Goal: Information Seeking & Learning: Learn about a topic

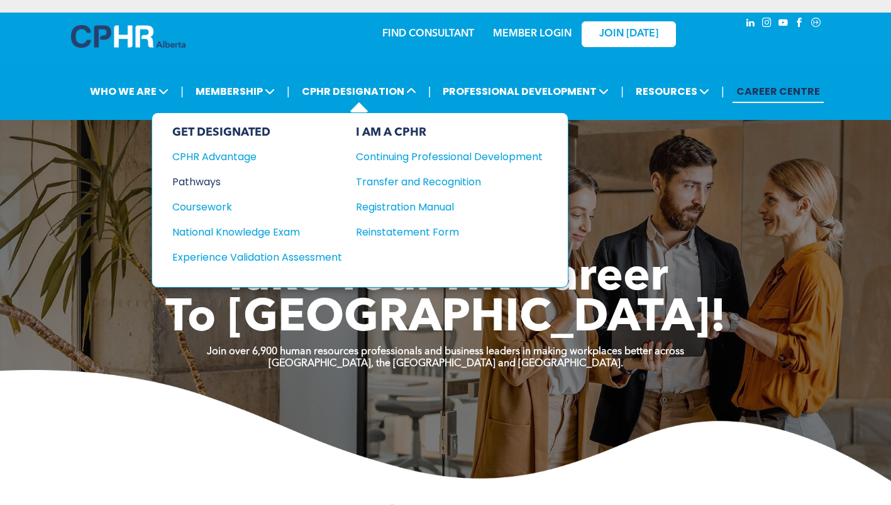
click at [218, 181] on div "Pathways" at bounding box center [248, 182] width 153 height 16
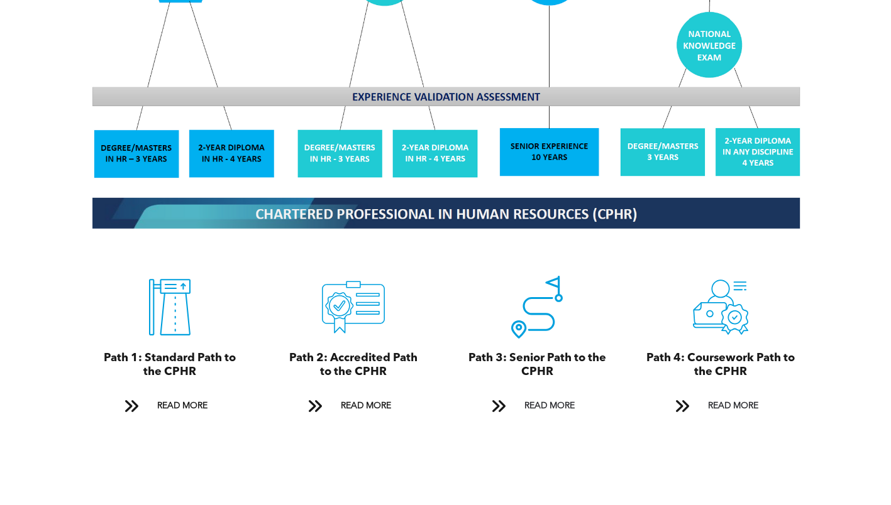
scroll to position [1257, 0]
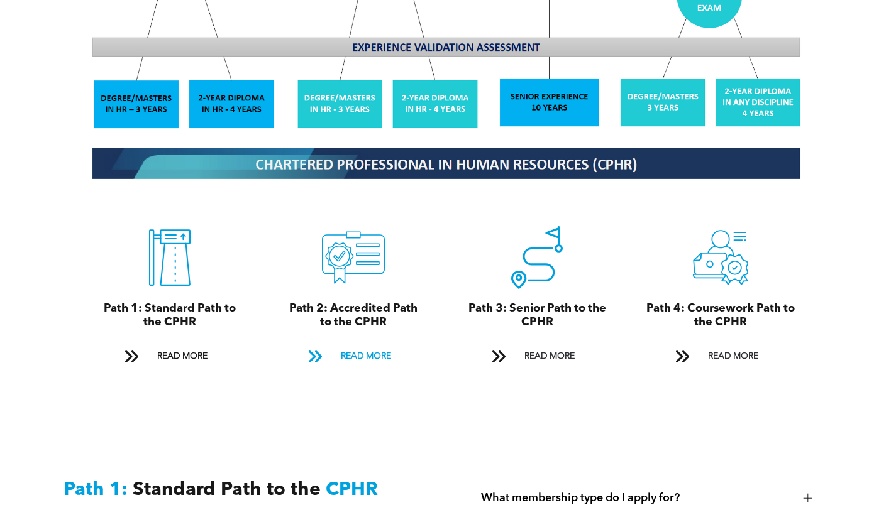
click at [350, 350] on span "READ MORE" at bounding box center [365, 356] width 59 height 23
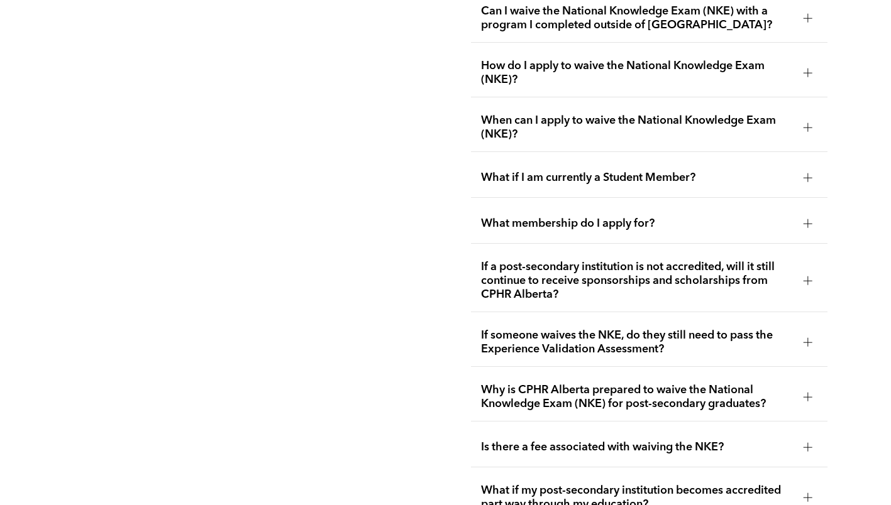
scroll to position [2236, 0]
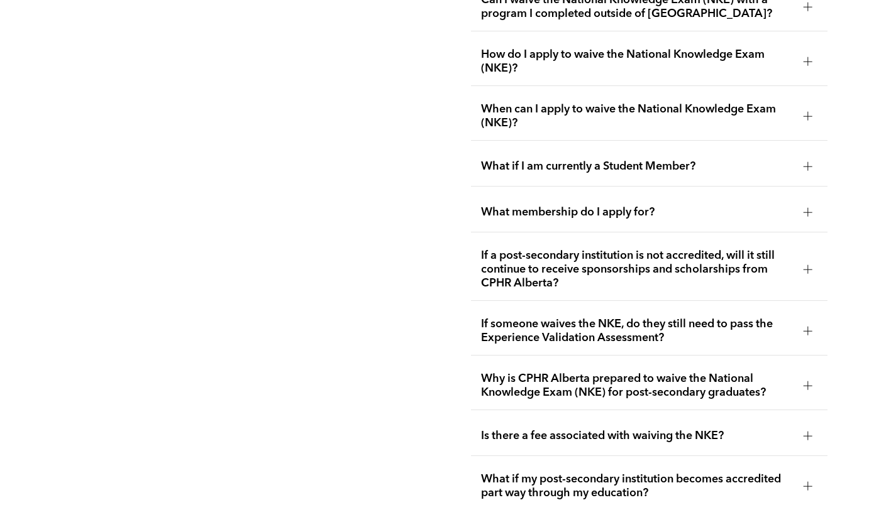
click at [573, 160] on span "What if I am currently a Student Member?" at bounding box center [637, 167] width 312 height 14
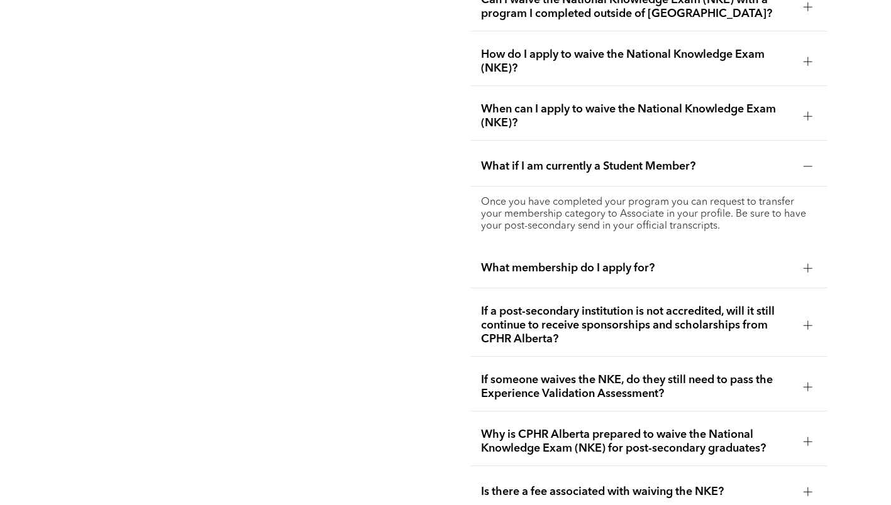
click at [573, 160] on span "What if I am currently a Student Member?" at bounding box center [637, 167] width 312 height 14
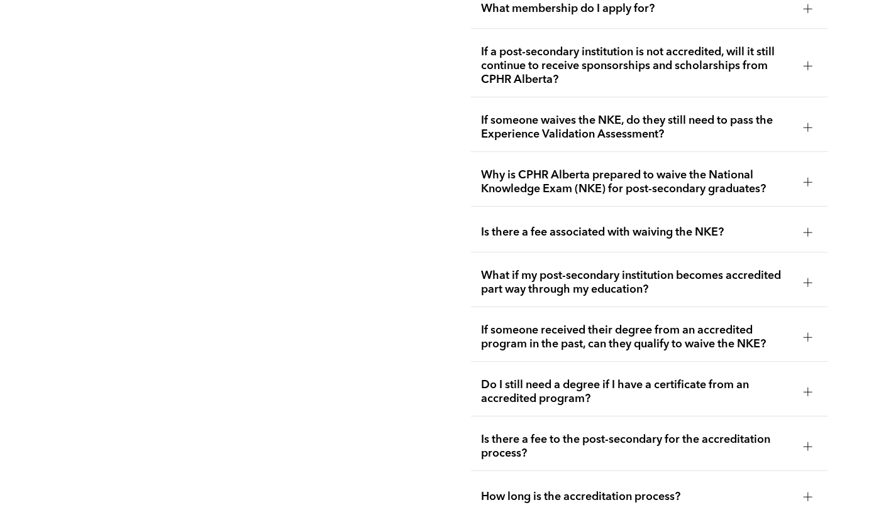
scroll to position [2488, 0]
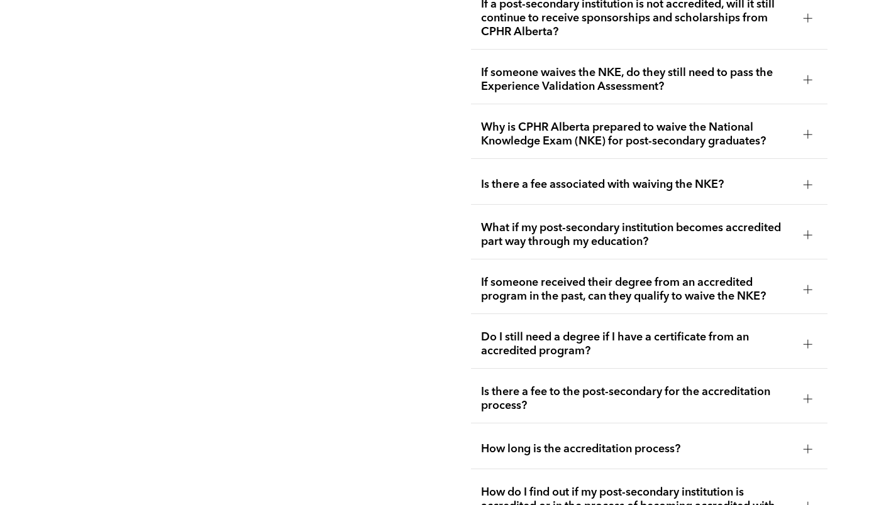
click at [560, 128] on span "Why is CPHR Alberta prepared to waive the National Knowledge Exam (NKE) for pos…" at bounding box center [637, 135] width 312 height 28
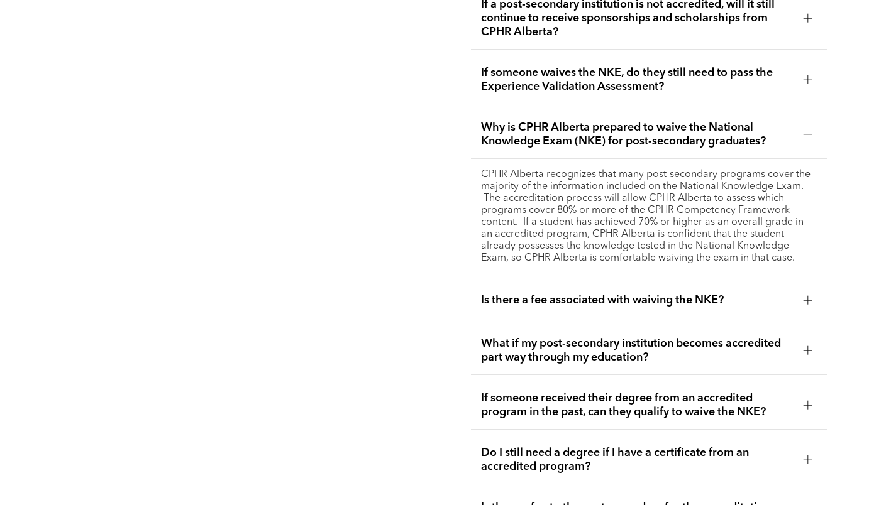
click at [560, 128] on span "Why is CPHR Alberta prepared to waive the National Knowledge Exam (NKE) for pos…" at bounding box center [637, 135] width 312 height 28
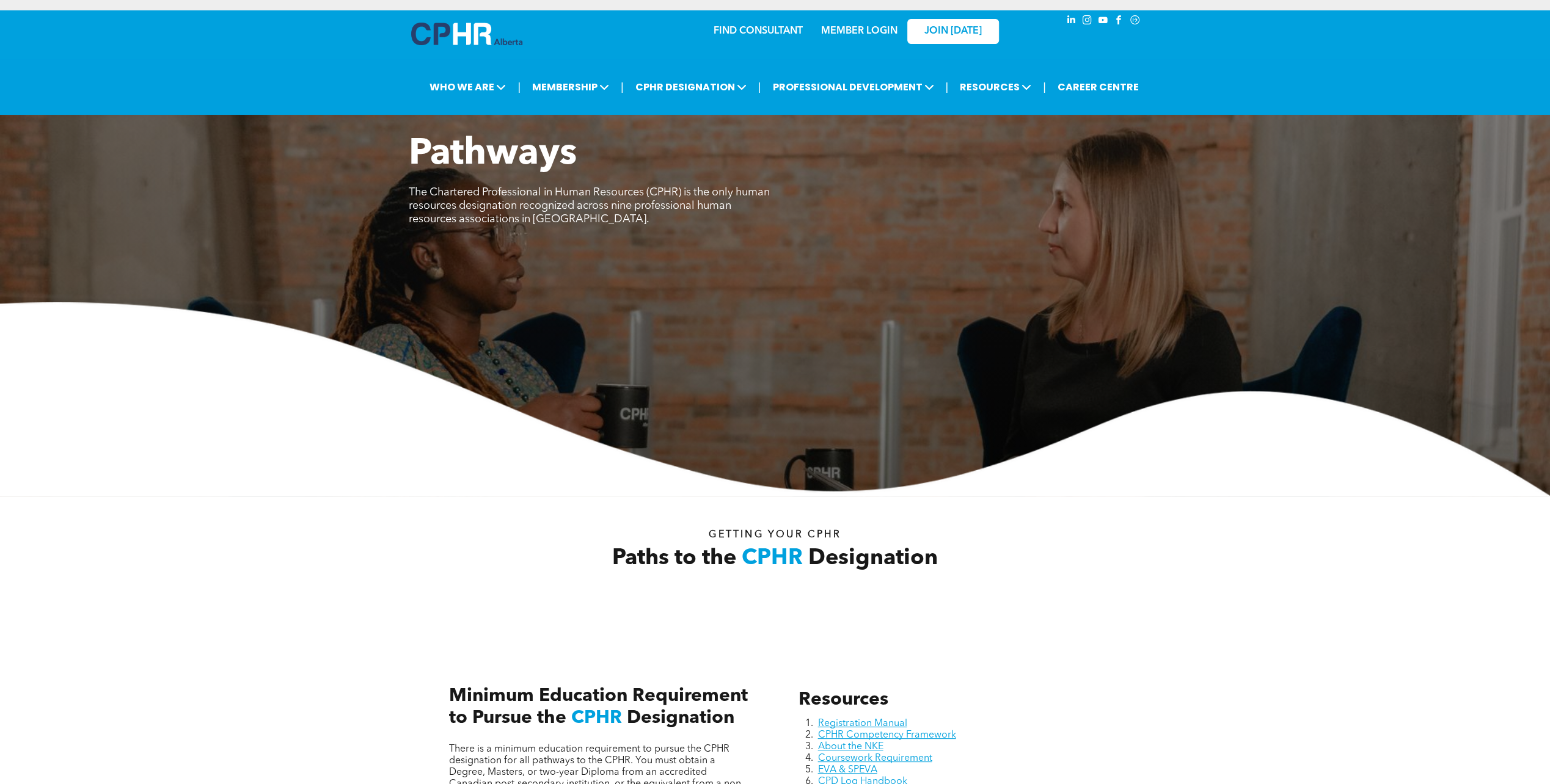
scroll to position [0, 0]
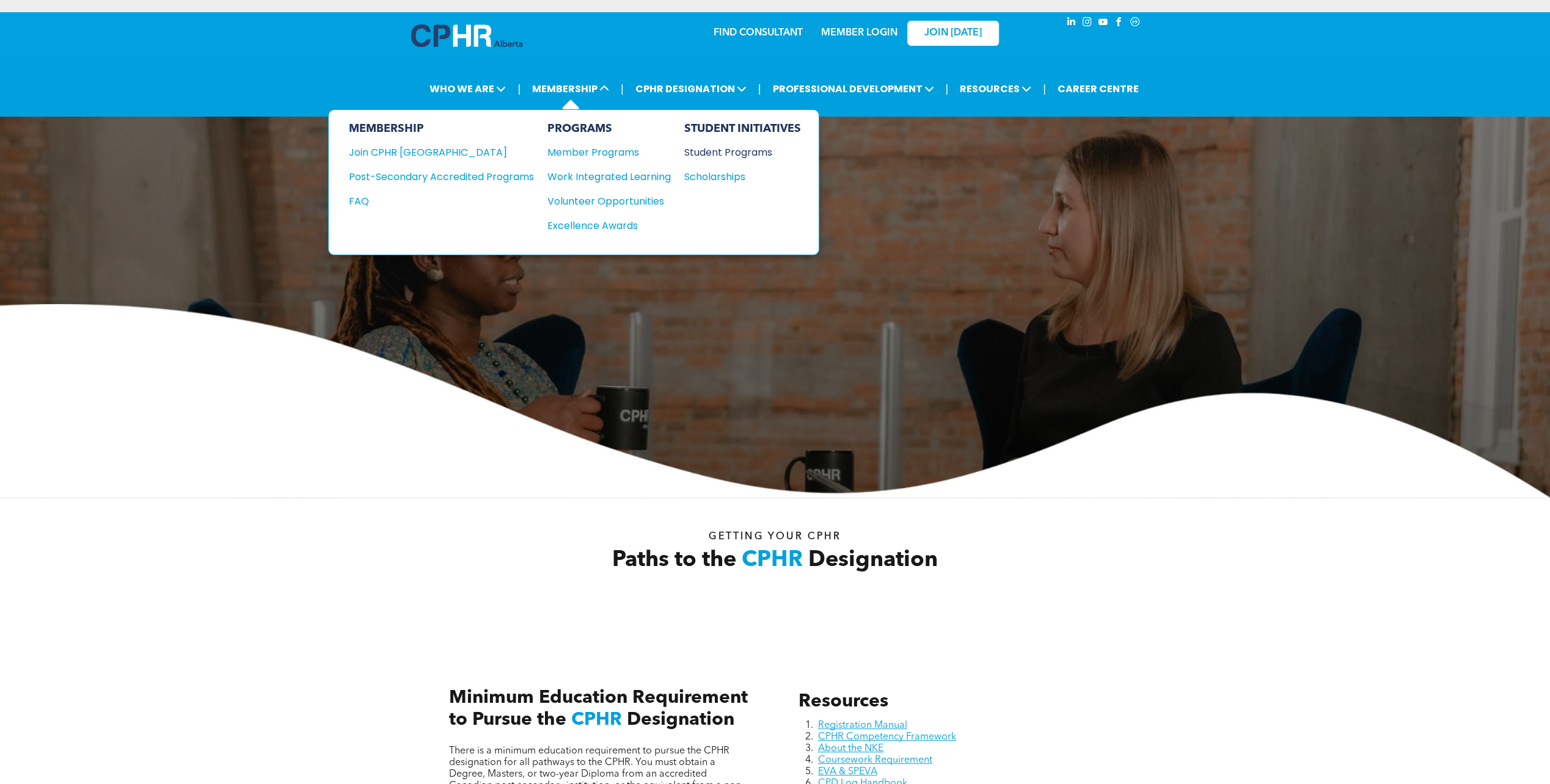
click at [709, 149] on div "Student Programs" at bounding box center [737, 153] width 105 height 16
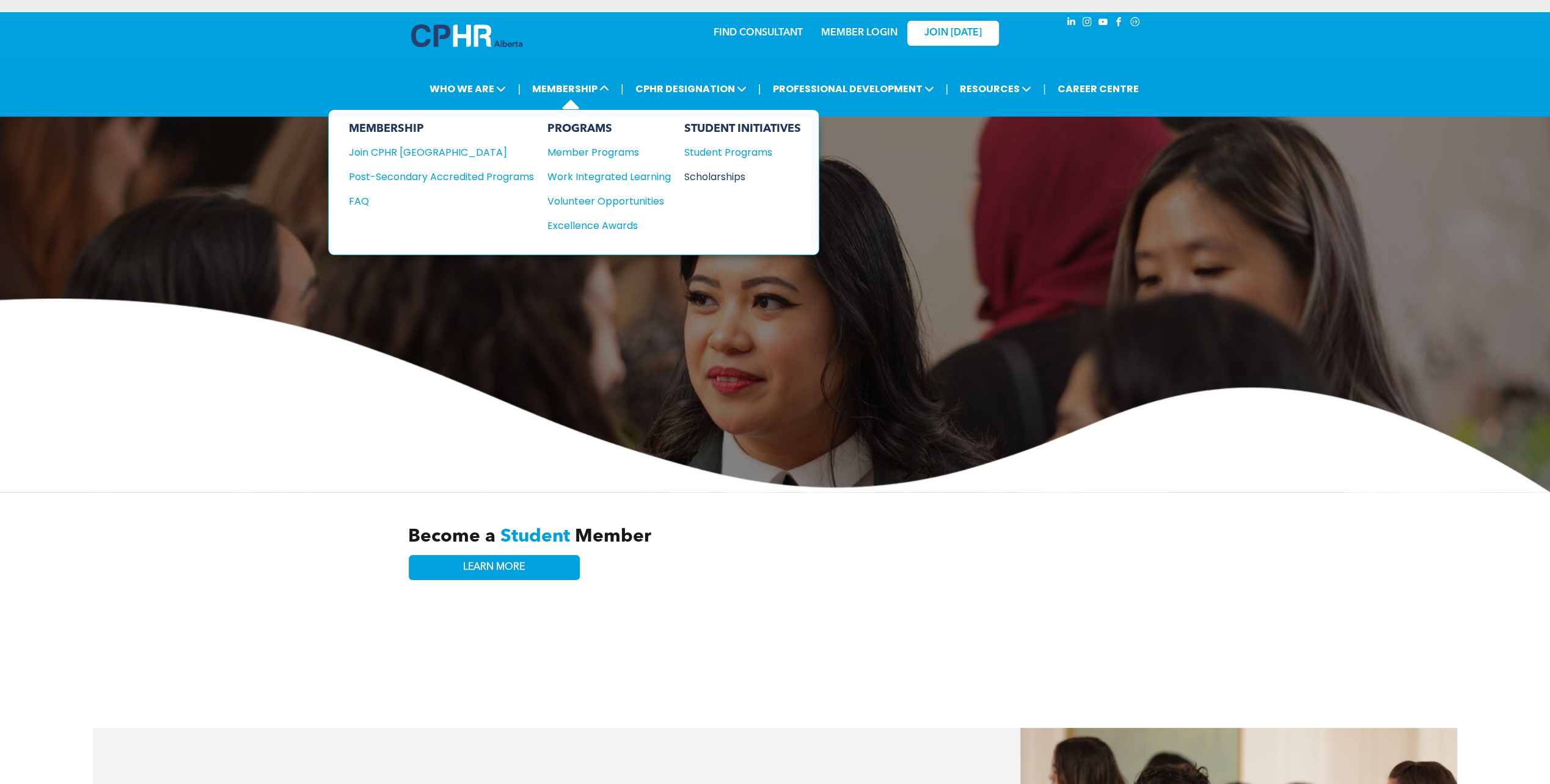
click at [706, 174] on div "Scholarships" at bounding box center [737, 177] width 105 height 16
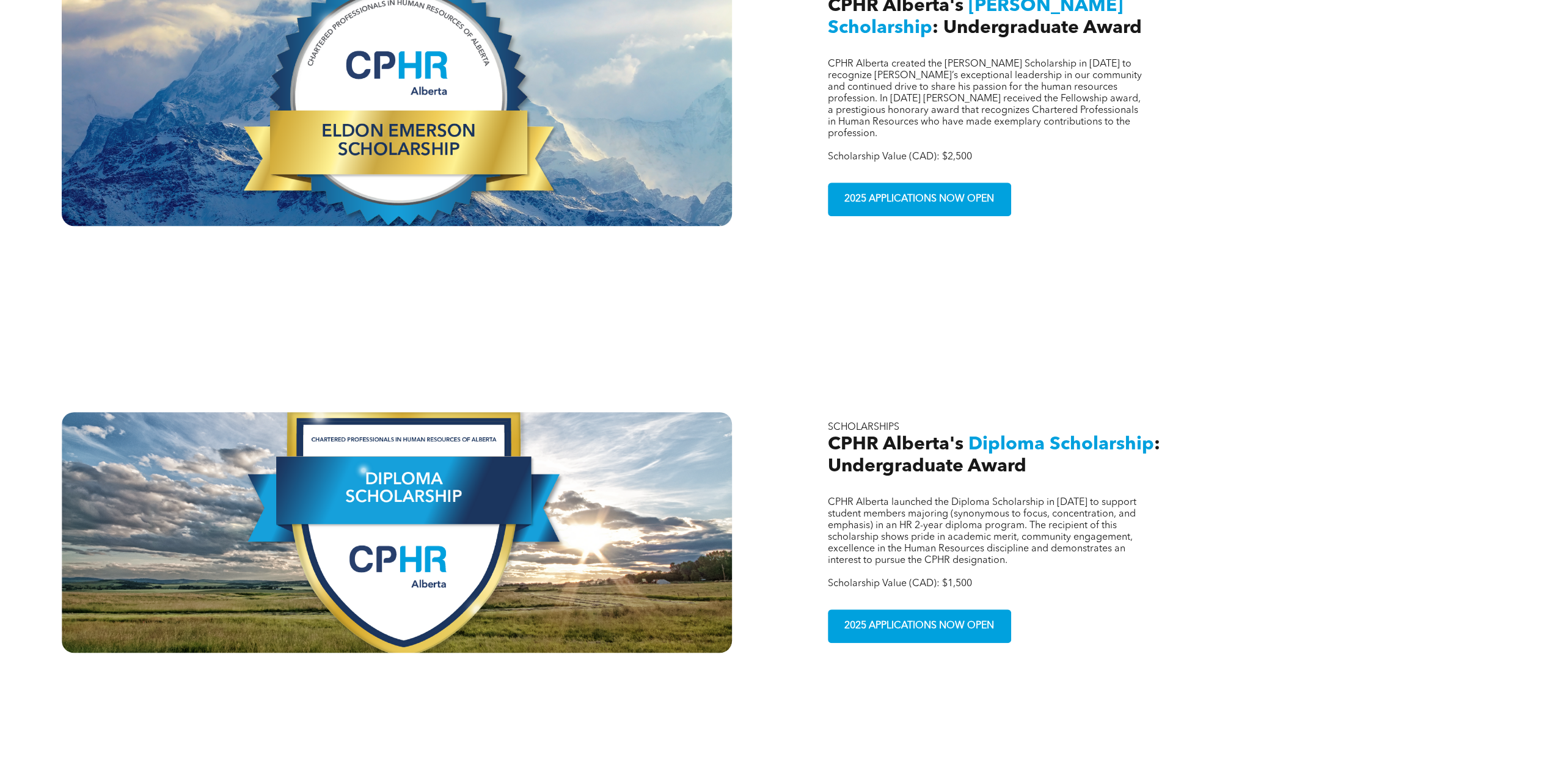
scroll to position [555, 0]
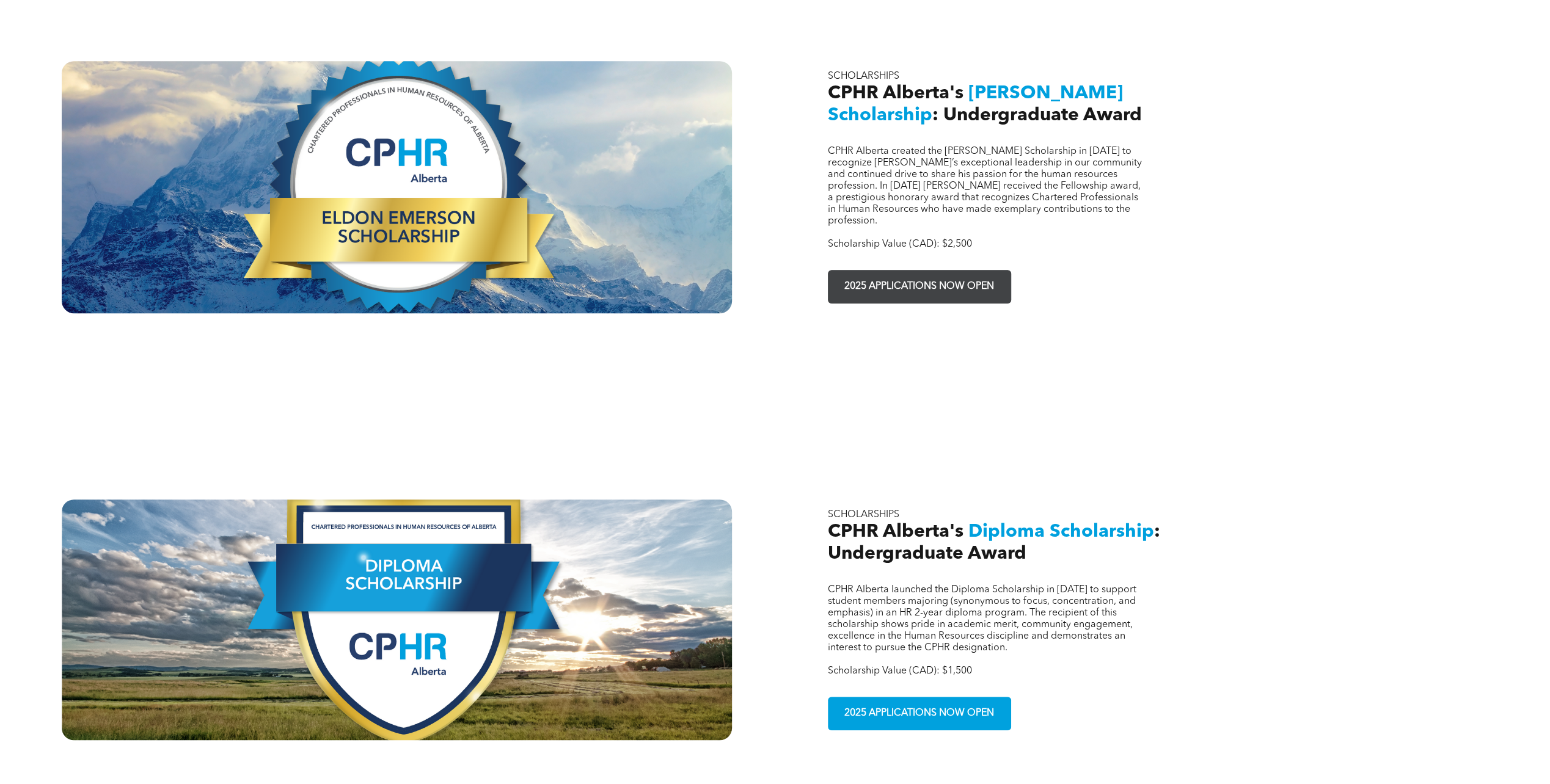
click at [866, 277] on span "2025 APPLICATIONS NOW OPEN" at bounding box center [918, 287] width 158 height 24
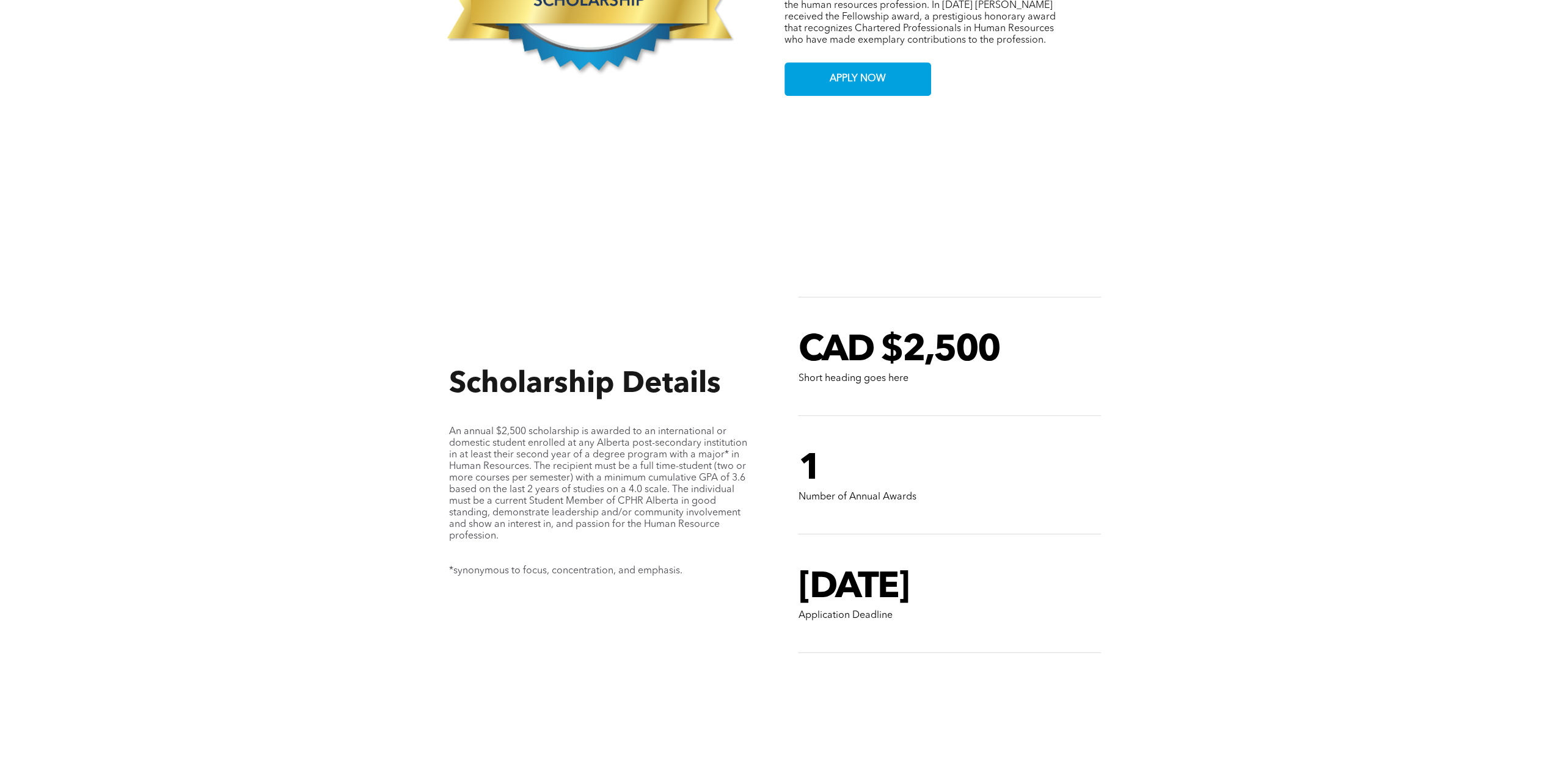
scroll to position [916, 0]
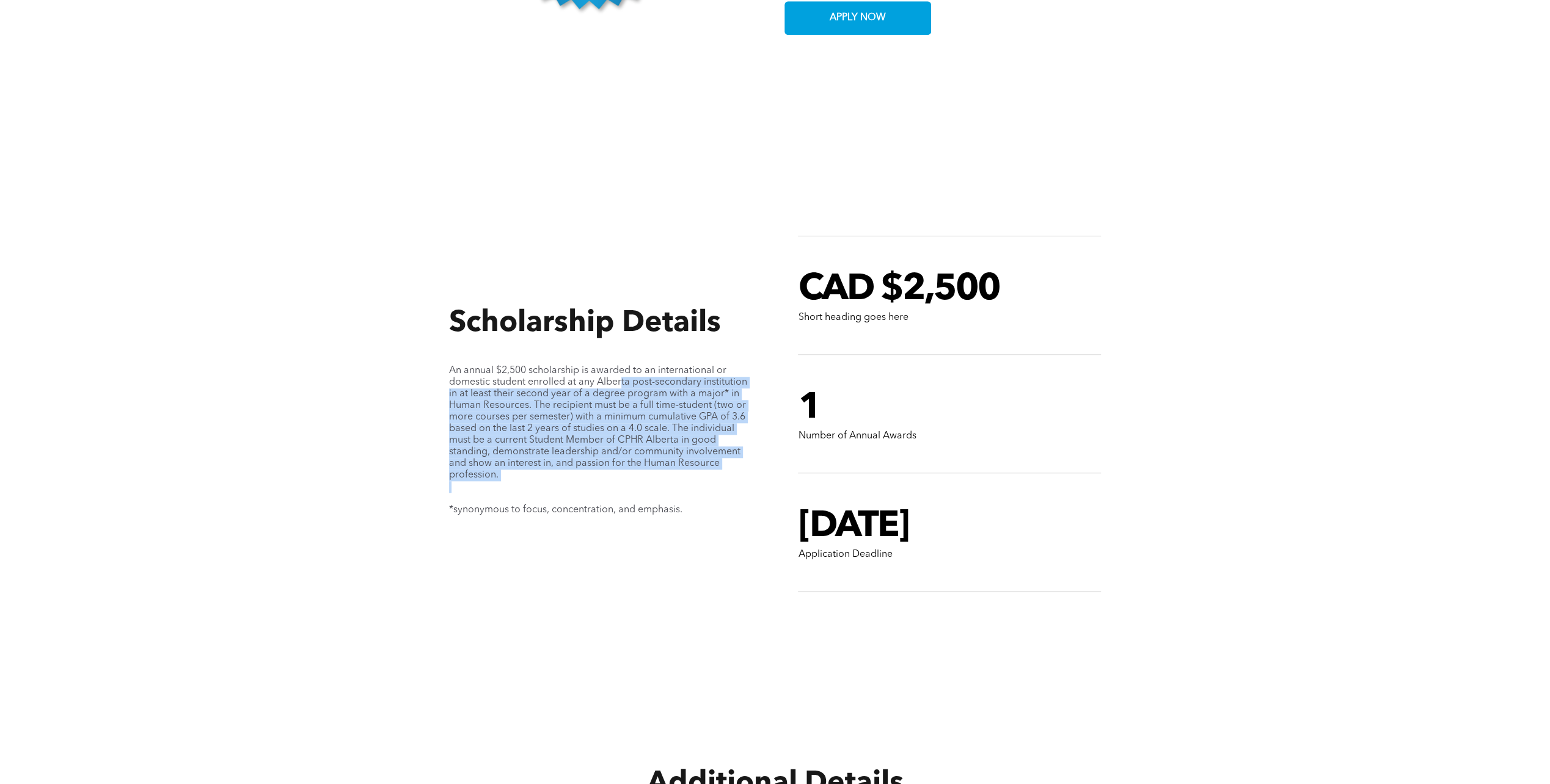
drag, startPoint x: 621, startPoint y: 375, endPoint x: 675, endPoint y: 489, distance: 126.1
click at [675, 489] on div "An annual $2,500 scholarship is awarded to an international or domestic student…" at bounding box center [600, 446] width 302 height 162
click at [675, 493] on p at bounding box center [600, 498] width 302 height 12
click at [617, 410] on span "An annual $2,500 scholarship is awarded to an international or domestic student…" at bounding box center [598, 424] width 298 height 115
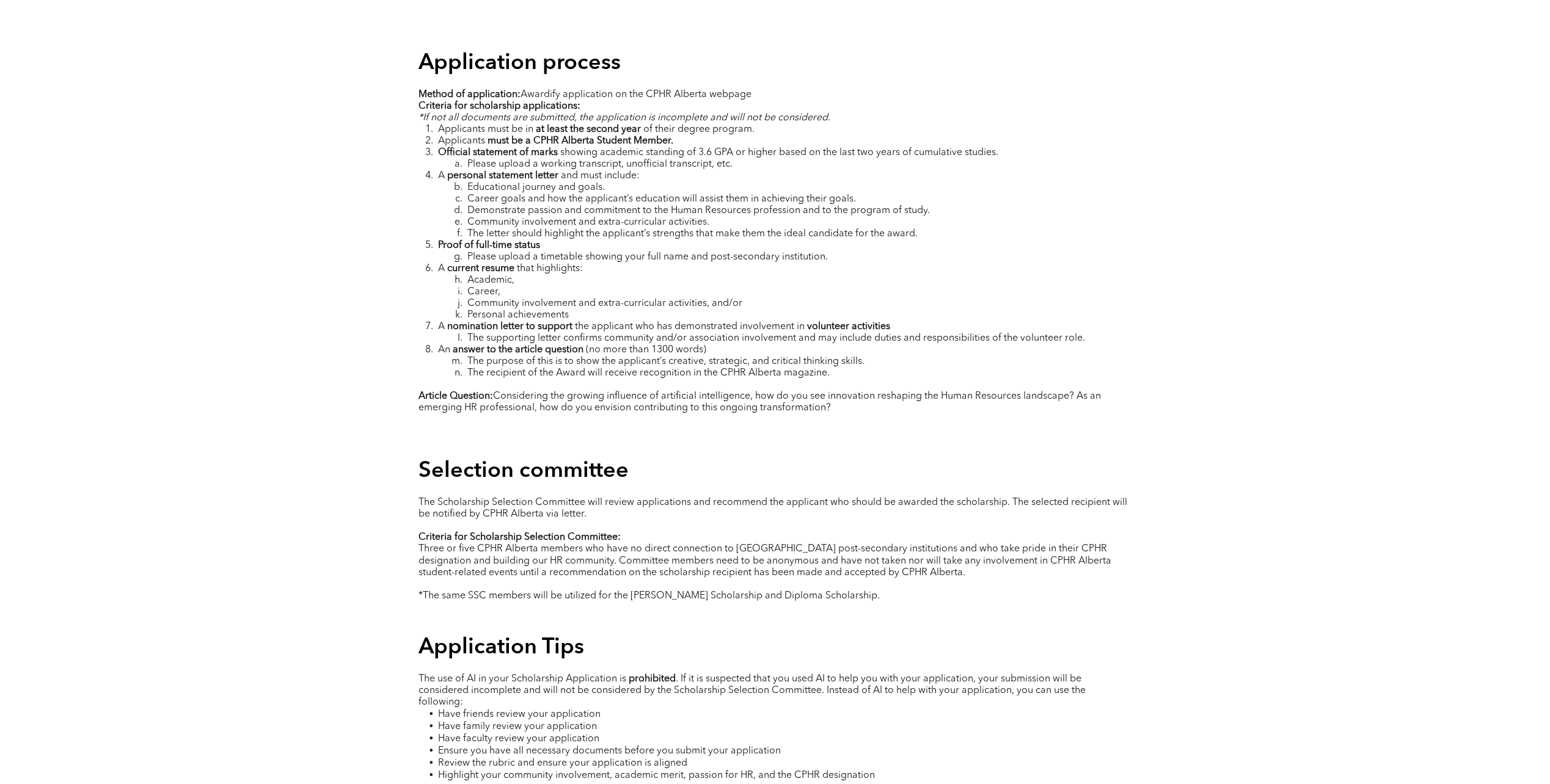
scroll to position [1771, 0]
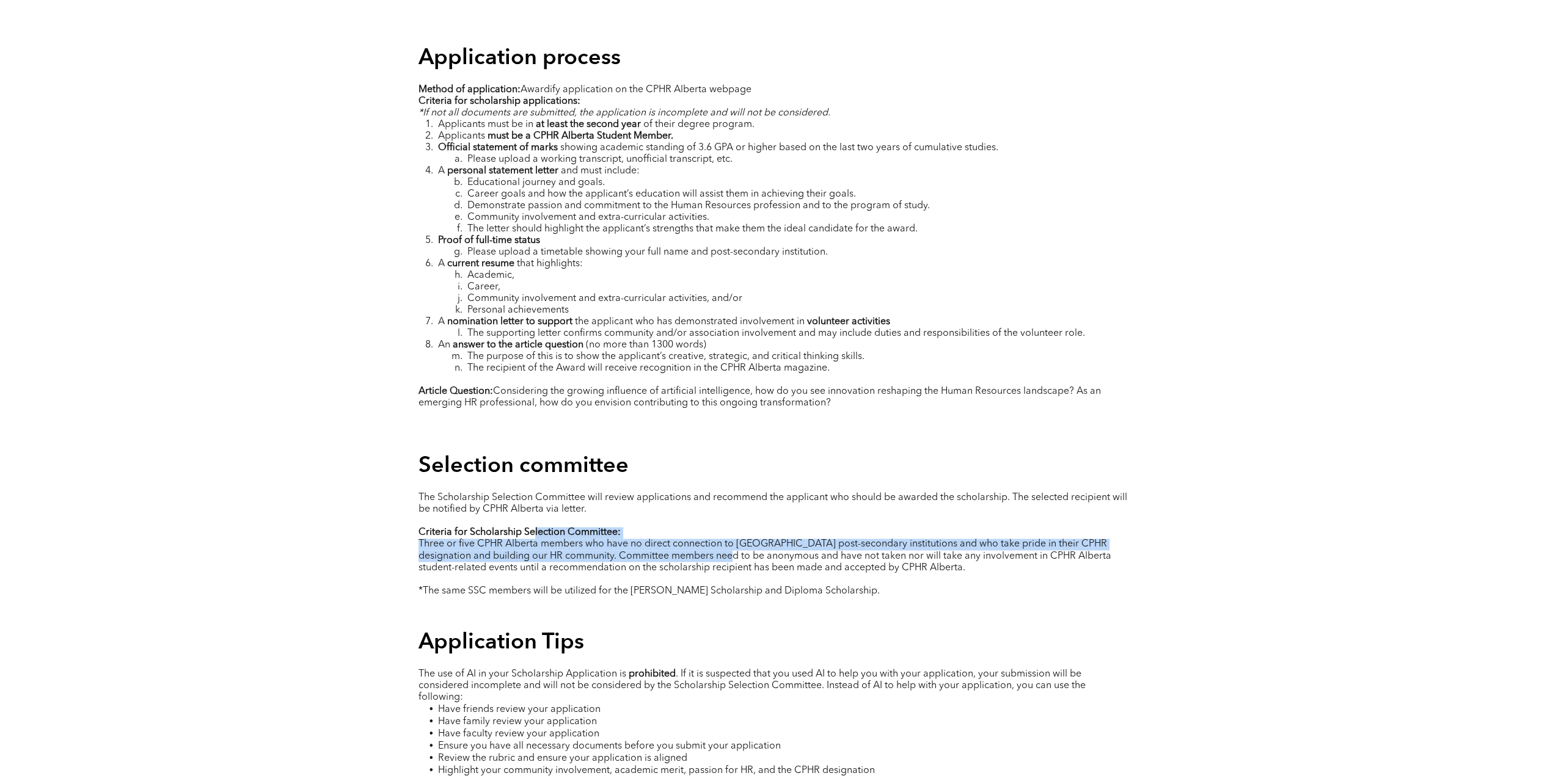
drag, startPoint x: 533, startPoint y: 522, endPoint x: 706, endPoint y: 536, distance: 173.6
click at [706, 536] on div "The Scholarship Selection Committee will review applications and recommend the …" at bounding box center [775, 544] width 713 height 107
click at [706, 539] on span "Three or five CPHR Alberta members who have no direct connection to Alberta pos…" at bounding box center [765, 556] width 693 height 33
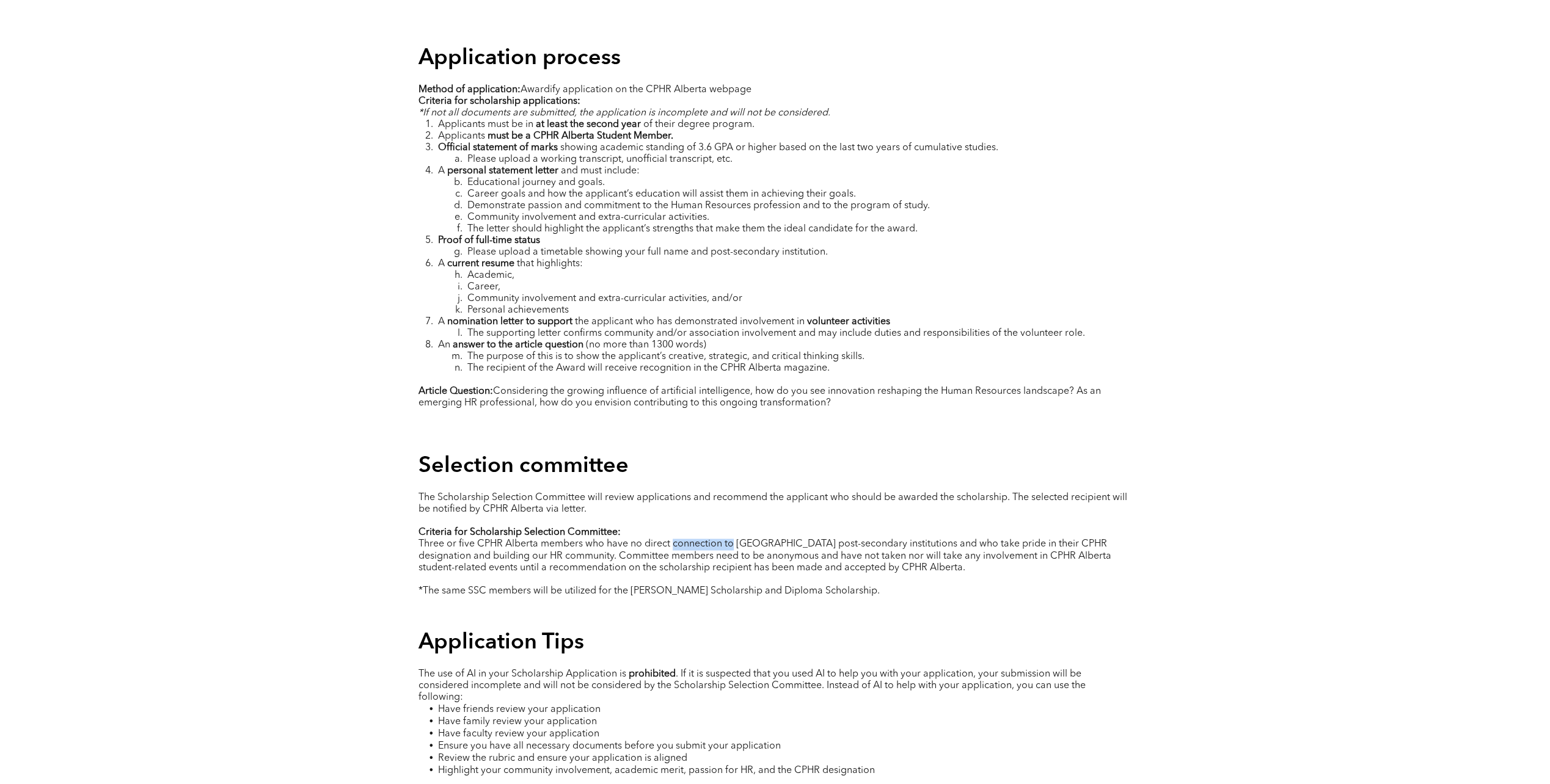
drag, startPoint x: 673, startPoint y: 528, endPoint x: 732, endPoint y: 527, distance: 59.0
click at [732, 539] on span "Three or five CPHR Alberta members who have no direct connection to Alberta pos…" at bounding box center [765, 556] width 693 height 33
click at [706, 539] on span "Three or five CPHR Alberta members who have no direct connection to Alberta pos…" at bounding box center [765, 556] width 693 height 33
click at [647, 539] on span "Three or five CPHR Alberta members who have no direct connection to Alberta pos…" at bounding box center [765, 556] width 693 height 33
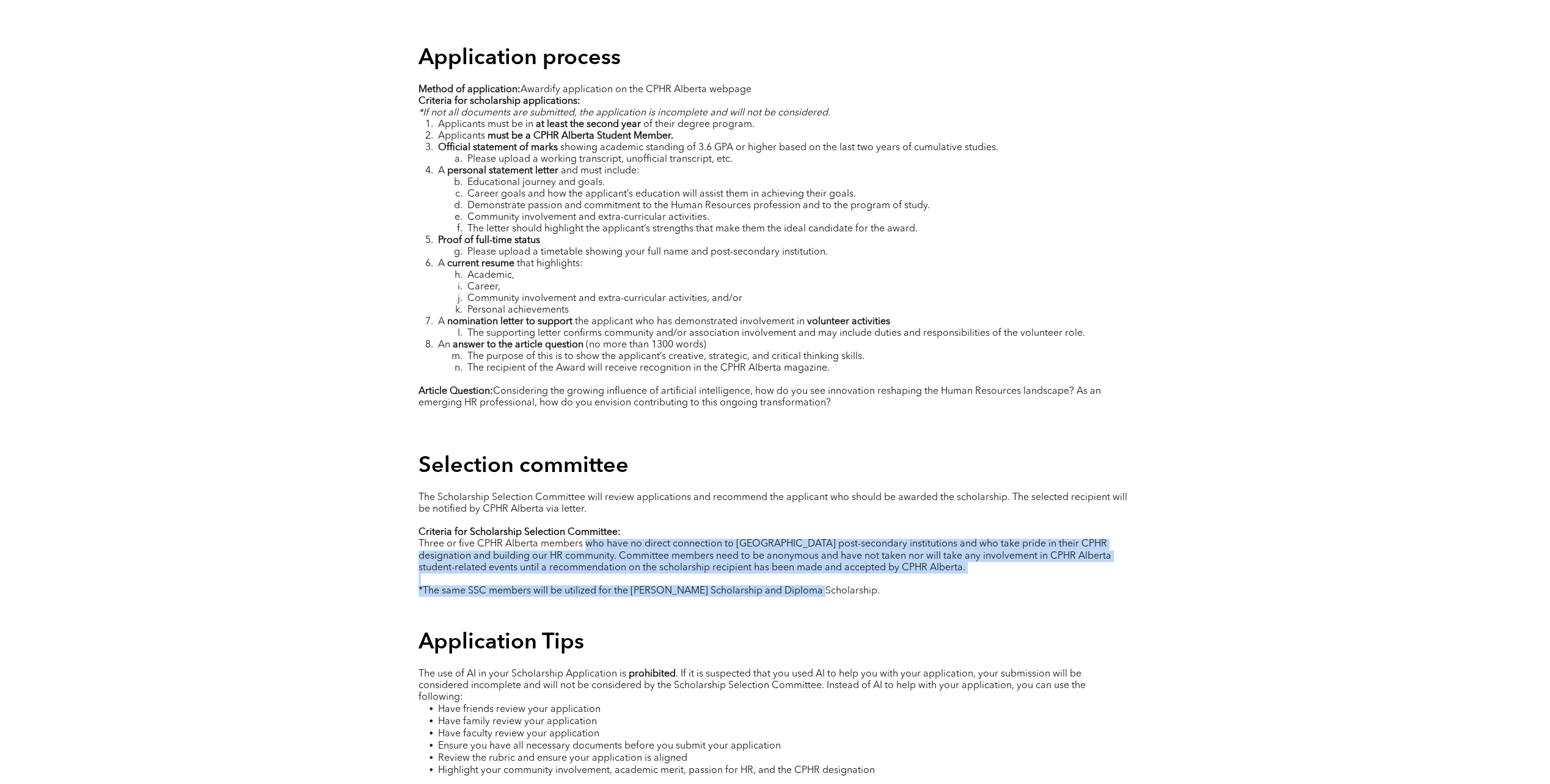
drag, startPoint x: 615, startPoint y: 528, endPoint x: 817, endPoint y: 578, distance: 208.1
click at [817, 578] on div "The Scholarship Selection Committee will review applications and recommend the …" at bounding box center [775, 544] width 713 height 107
click at [817, 586] on span "*The same SSC members will be utilized for the Eldon Emerson Scholarship and Di…" at bounding box center [649, 591] width 462 height 10
click at [484, 540] on span "Three or five CPHR Alberta members who have no direct connection to Alberta pos…" at bounding box center [765, 556] width 693 height 33
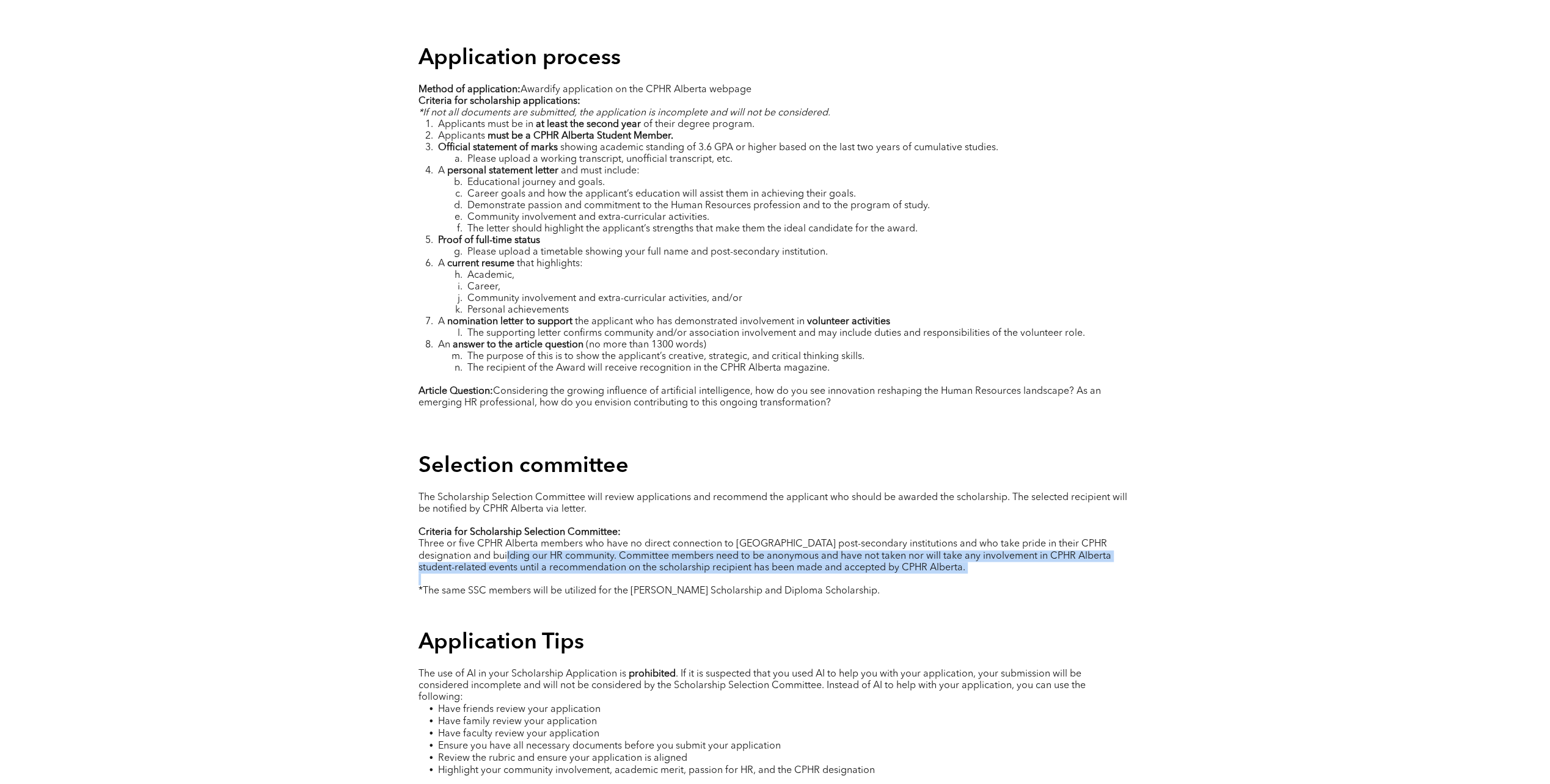
drag, startPoint x: 484, startPoint y: 540, endPoint x: 660, endPoint y: 567, distance: 178.1
click at [660, 567] on div "The Scholarship Selection Committee will review applications and recommend the …" at bounding box center [775, 544] width 713 height 107
click at [660, 573] on p at bounding box center [775, 579] width 713 height 12
click at [592, 573] on p at bounding box center [775, 579] width 713 height 12
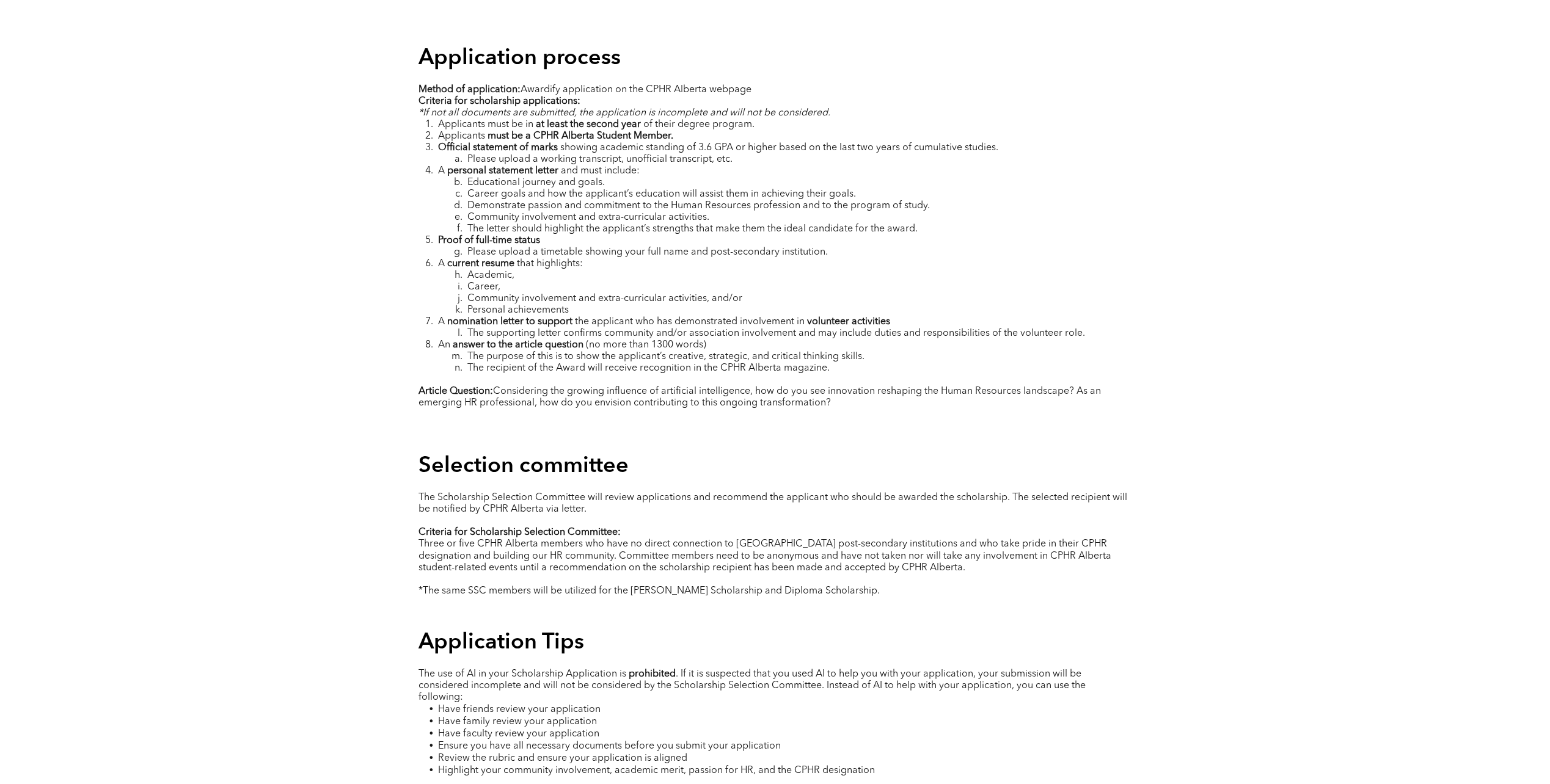
click at [569, 586] on span "*The same SSC members will be utilized for the Eldon Emerson Scholarship and Di…" at bounding box center [649, 591] width 462 height 10
drag, startPoint x: 569, startPoint y: 579, endPoint x: 539, endPoint y: 590, distance: 32.0
click at [539, 590] on div "Selection committee The Scholarship Selection Committee will review application…" at bounding box center [775, 528] width 733 height 170
click at [497, 539] on span "Three or five CPHR Alberta members who have no direct connection to Alberta pos…" at bounding box center [765, 556] width 693 height 33
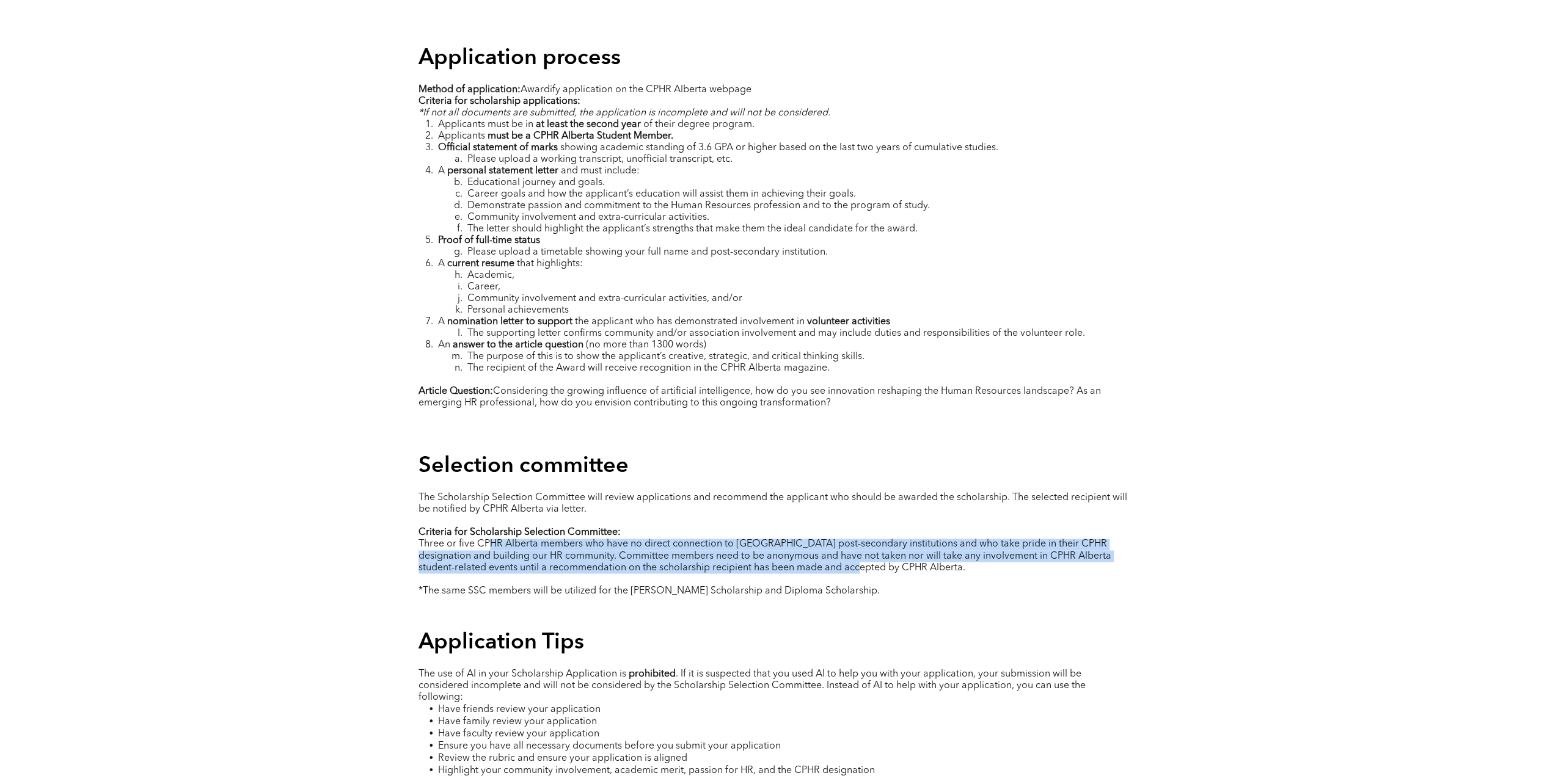
drag, startPoint x: 491, startPoint y: 528, endPoint x: 837, endPoint y: 557, distance: 347.2
click at [837, 557] on span "Three or five CPHR Alberta members who have no direct connection to Alberta pos…" at bounding box center [765, 556] width 693 height 33
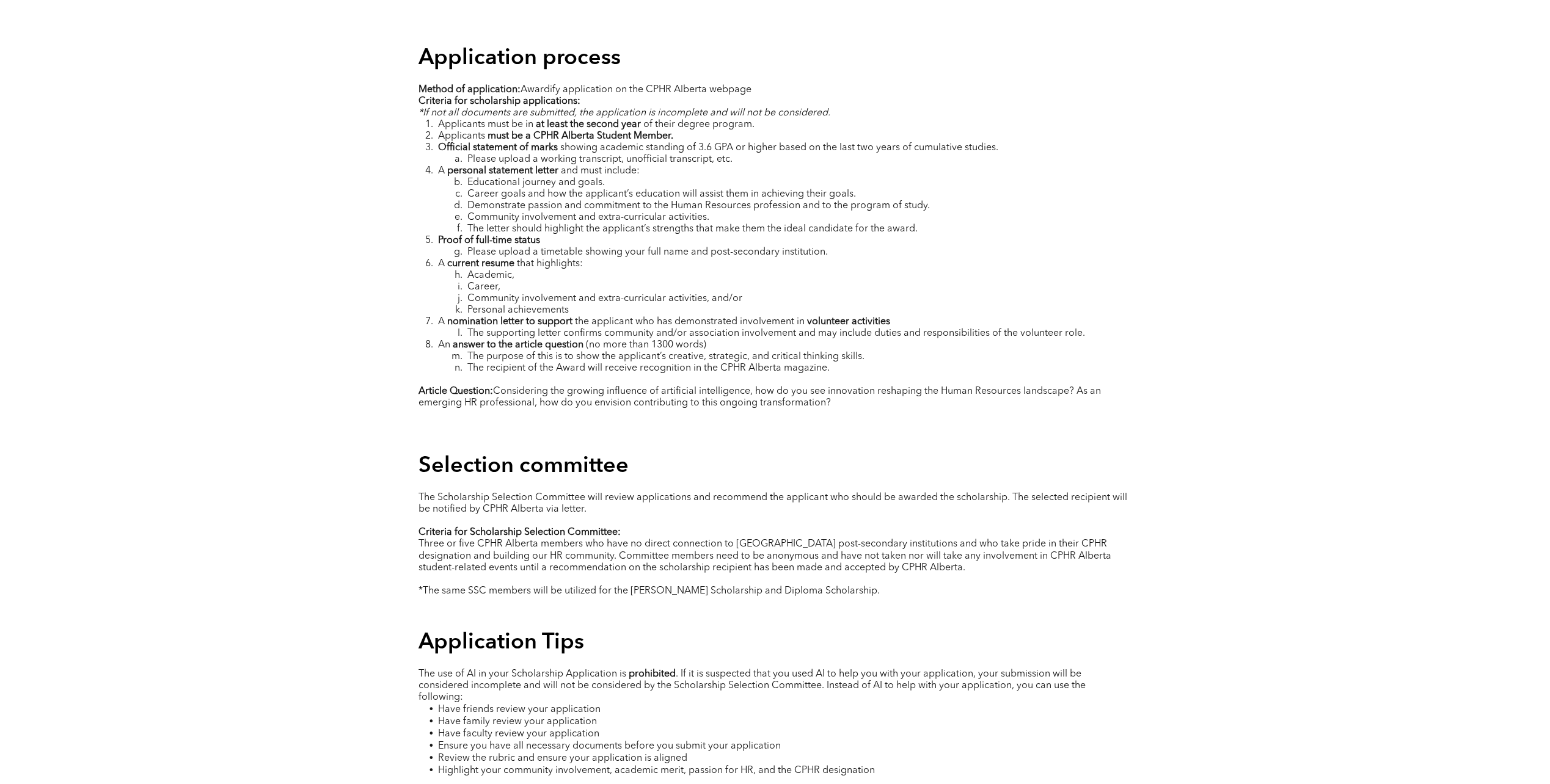
drag, startPoint x: 837, startPoint y: 557, endPoint x: 792, endPoint y: 564, distance: 45.5
click at [793, 573] on p at bounding box center [775, 579] width 713 height 12
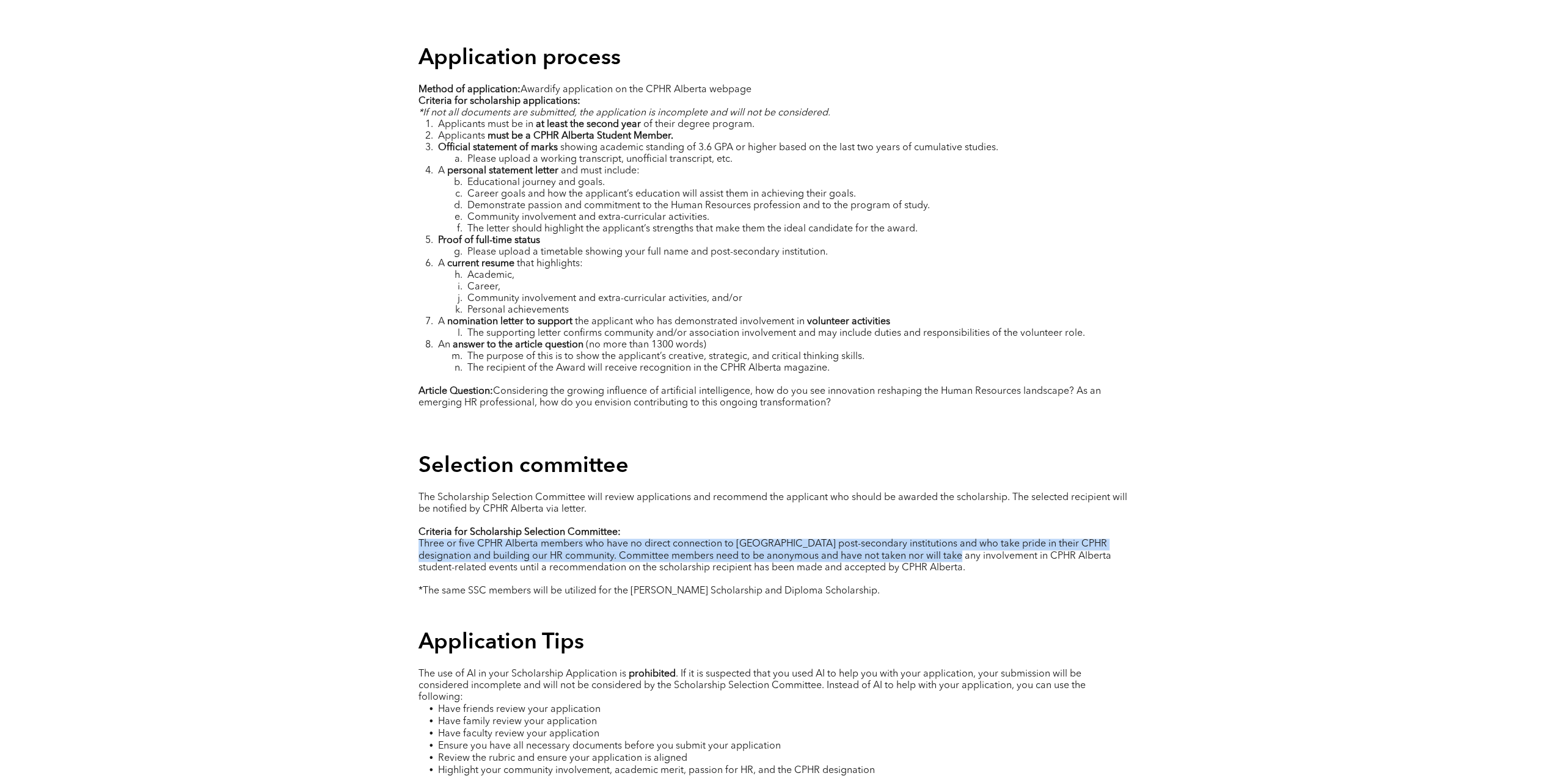
drag, startPoint x: 661, startPoint y: 521, endPoint x: 932, endPoint y: 537, distance: 271.5
click at [932, 537] on div "The Scholarship Selection Committee will review applications and recommend the …" at bounding box center [775, 544] width 713 height 107
click at [521, 539] on span "Three or five CPHR Alberta members who have no direct connection to Alberta pos…" at bounding box center [765, 556] width 693 height 33
drag, startPoint x: 521, startPoint y: 530, endPoint x: 708, endPoint y: 556, distance: 188.8
click at [708, 556] on span "Three or five CPHR Alberta members who have no direct connection to Alberta pos…" at bounding box center [765, 556] width 693 height 33
